Goal: Task Accomplishment & Management: Use online tool/utility

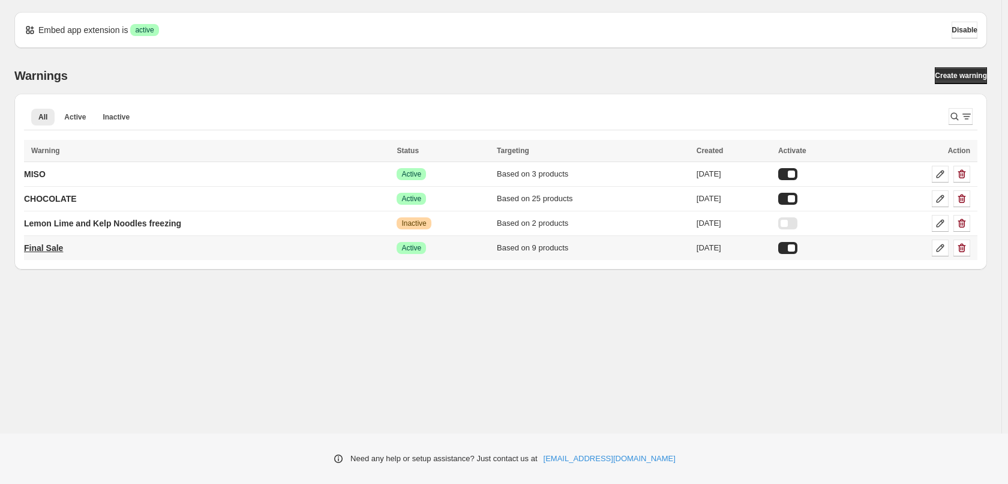
click at [63, 247] on p "Final Sale" at bounding box center [43, 248] width 39 height 12
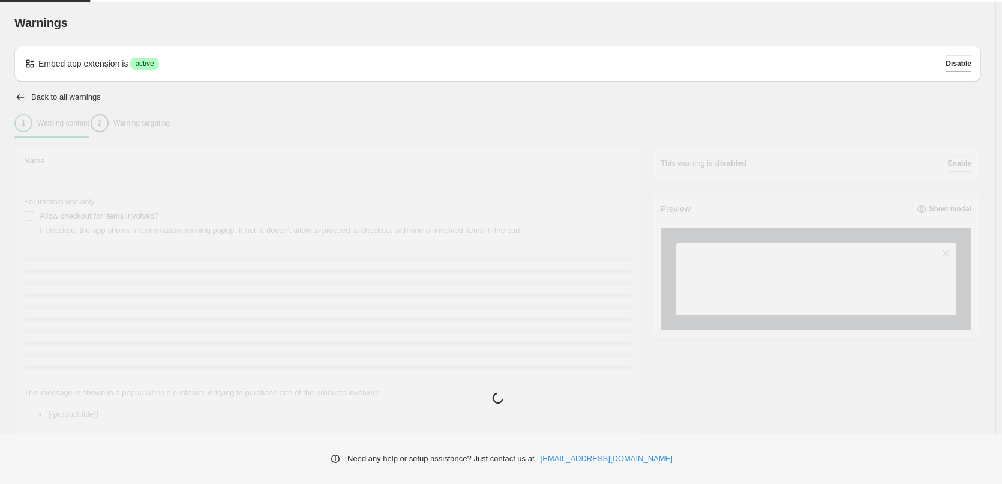
type input "**********"
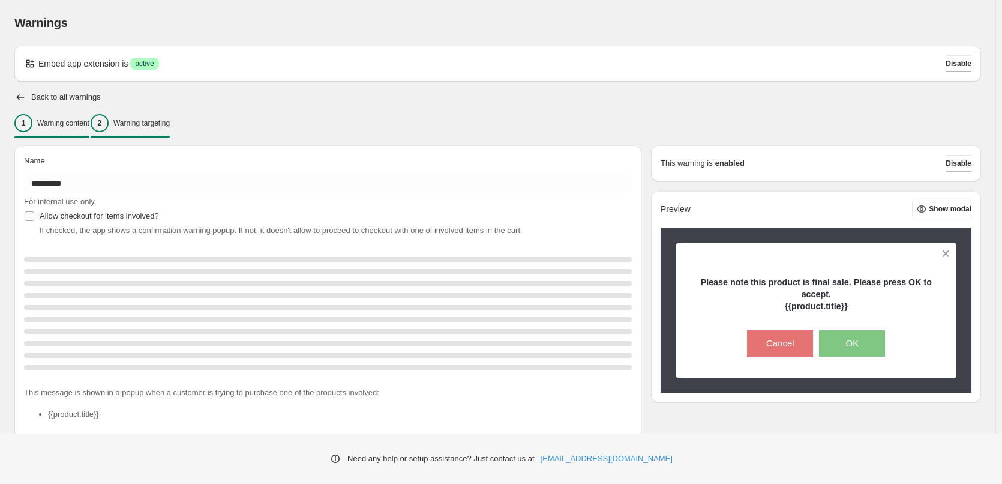
click at [154, 125] on p "Warning targeting" at bounding box center [141, 123] width 56 height 10
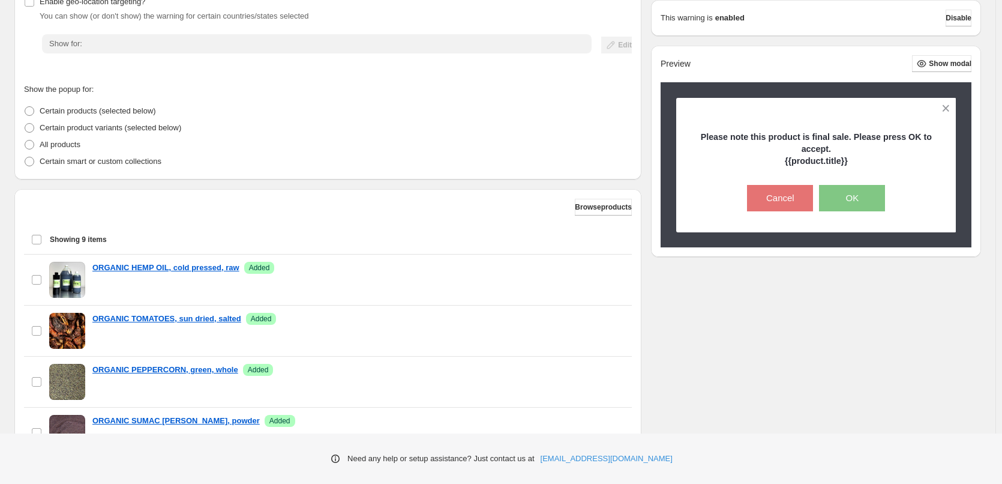
scroll to position [119, 0]
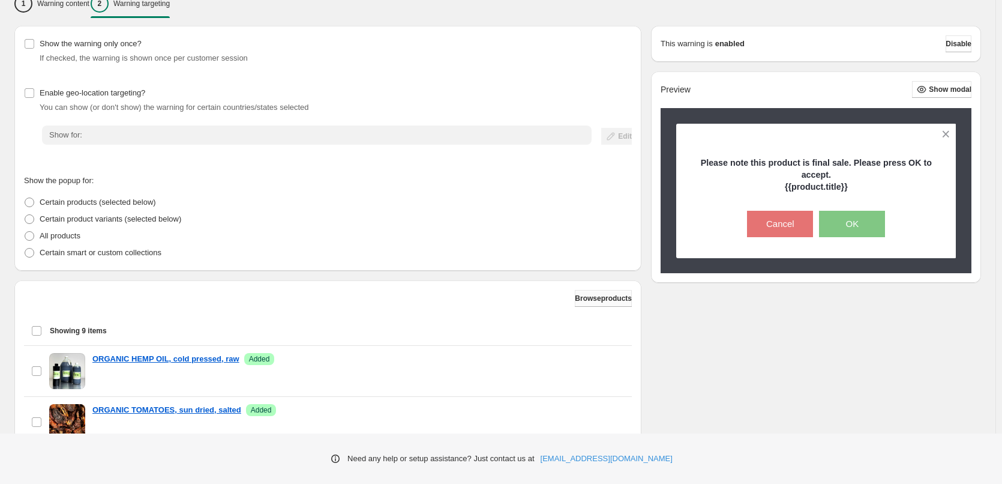
click at [583, 303] on span "Browse products" at bounding box center [603, 298] width 57 height 10
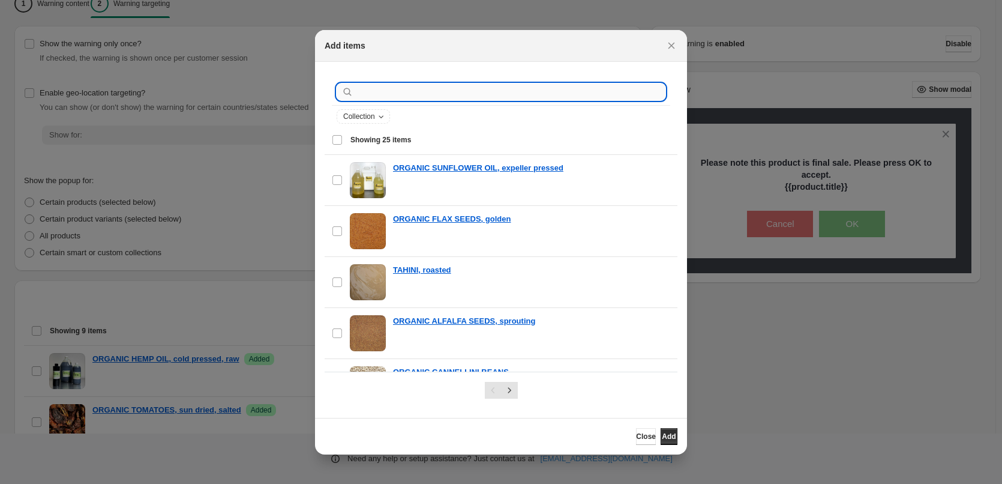
click at [398, 97] on input ":r1h:" at bounding box center [511, 91] width 310 height 17
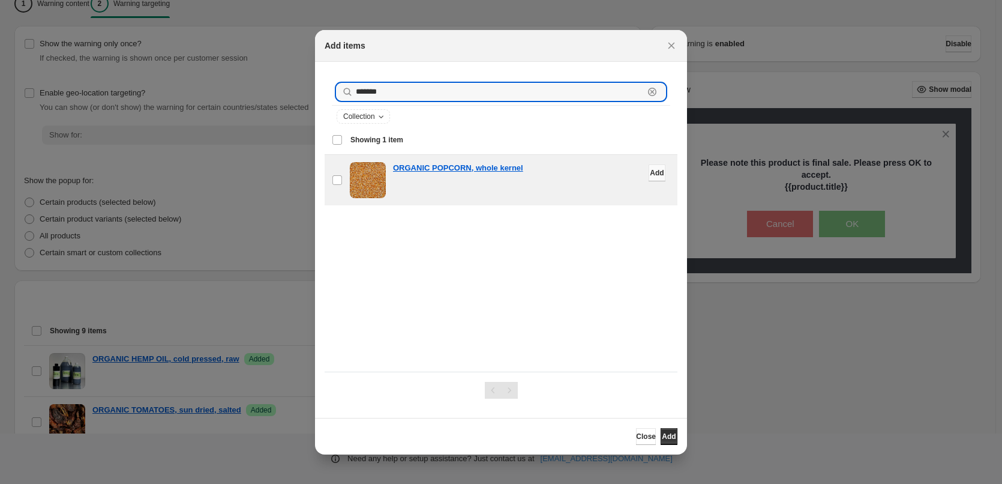
type input "*******"
click at [650, 173] on button "Add" at bounding box center [657, 172] width 17 height 17
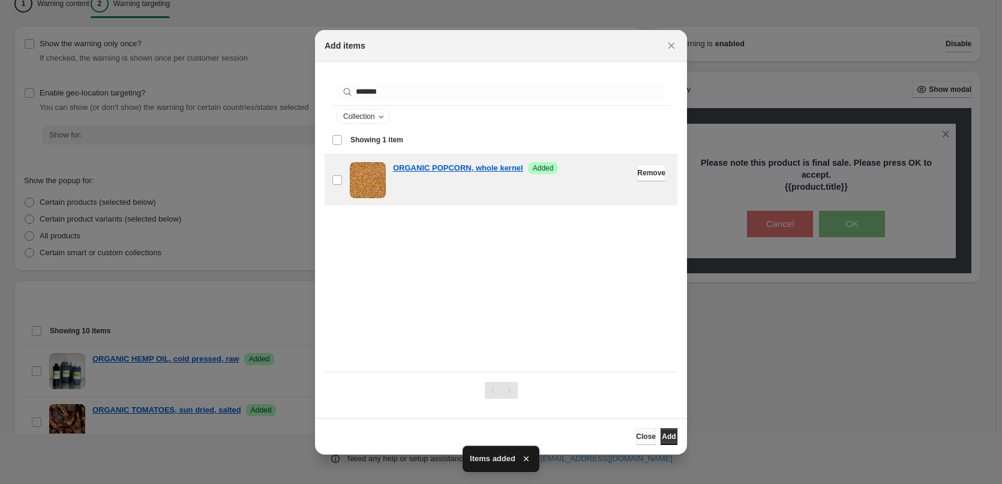
click at [636, 436] on span "Close" at bounding box center [646, 436] width 20 height 10
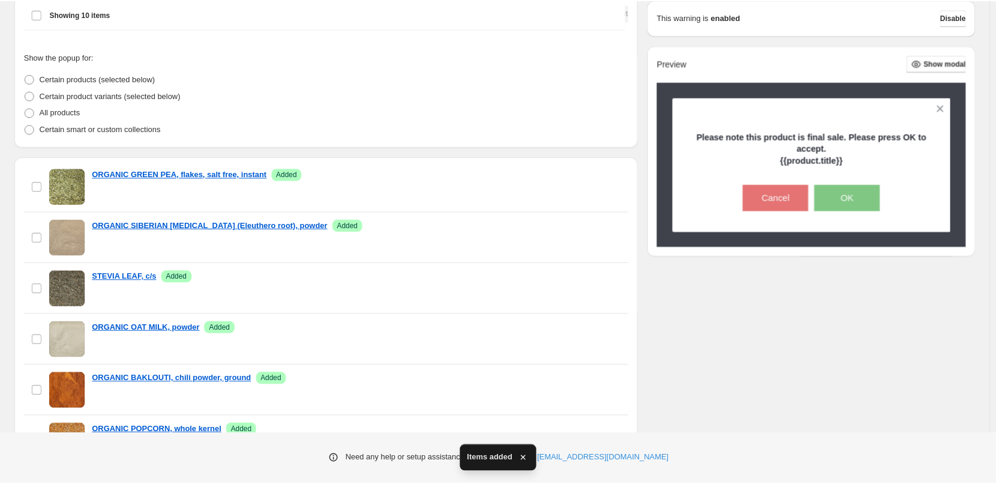
scroll to position [359, 0]
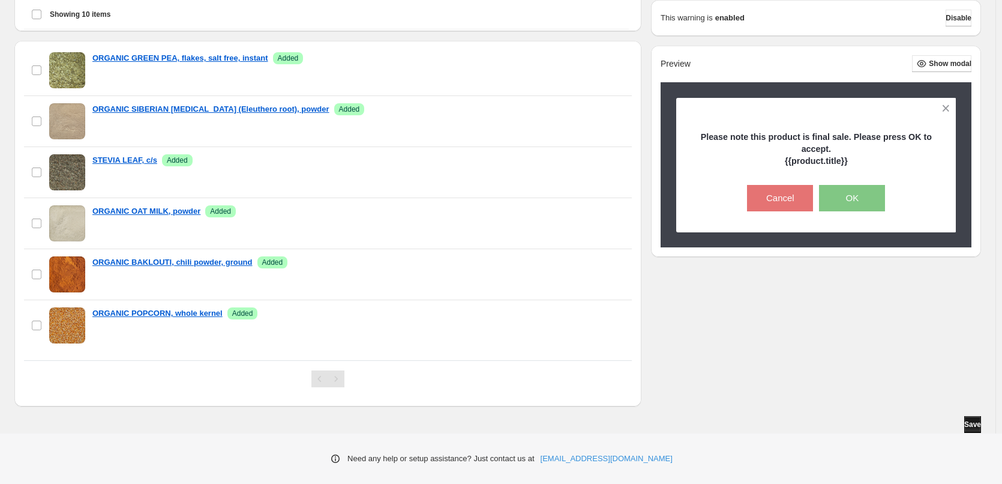
click at [973, 425] on span "Save" at bounding box center [972, 424] width 17 height 10
